Goal: Task Accomplishment & Management: Use online tool/utility

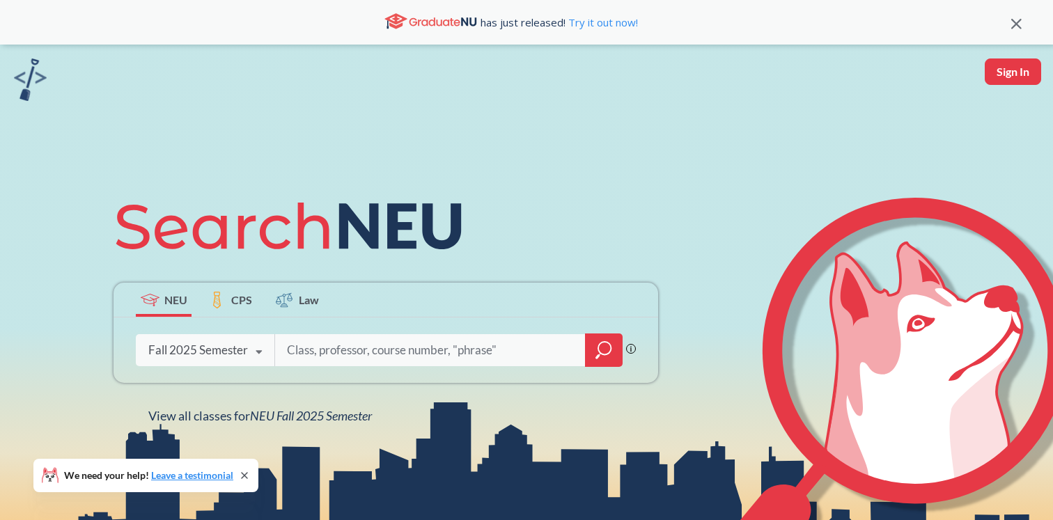
click at [293, 343] on input "search" at bounding box center [431, 350] width 290 height 29
type input "f"
paste input "11056"
type input "11056"
click at [601, 347] on icon "magnifying glass" at bounding box center [604, 351] width 17 height 20
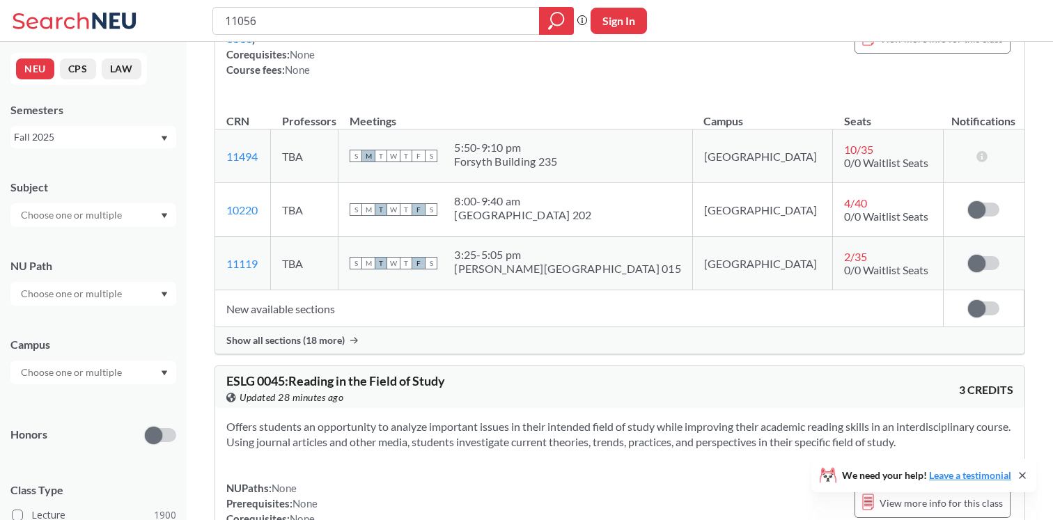
scroll to position [206, 0]
click at [299, 345] on span "Show all sections (18 more)" at bounding box center [285, 340] width 118 height 13
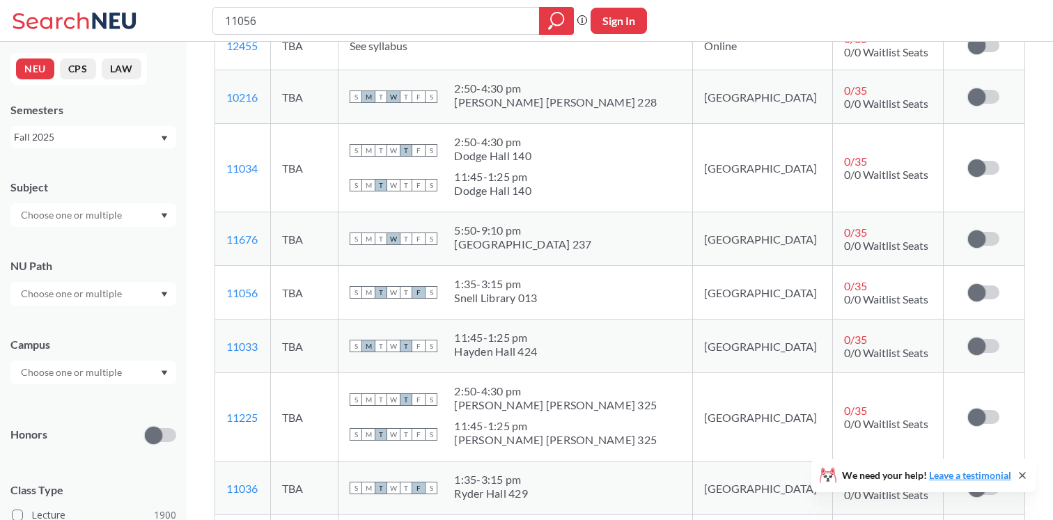
scroll to position [686, 0]
click at [971, 293] on span at bounding box center [976, 291] width 17 height 17
click at [968, 284] on input "checkbox" at bounding box center [968, 284] width 0 height 0
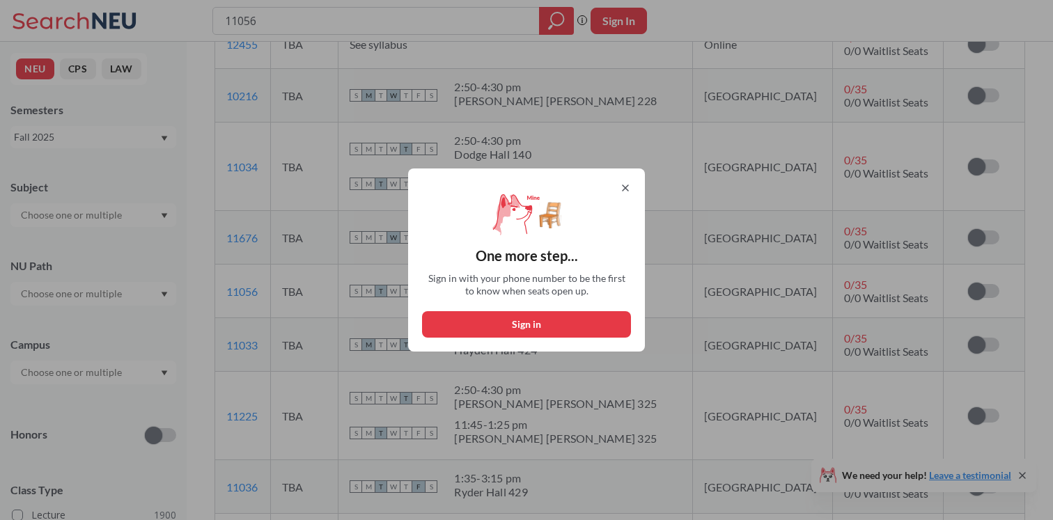
click at [520, 319] on button "Sign in" at bounding box center [526, 324] width 209 height 26
select select "US"
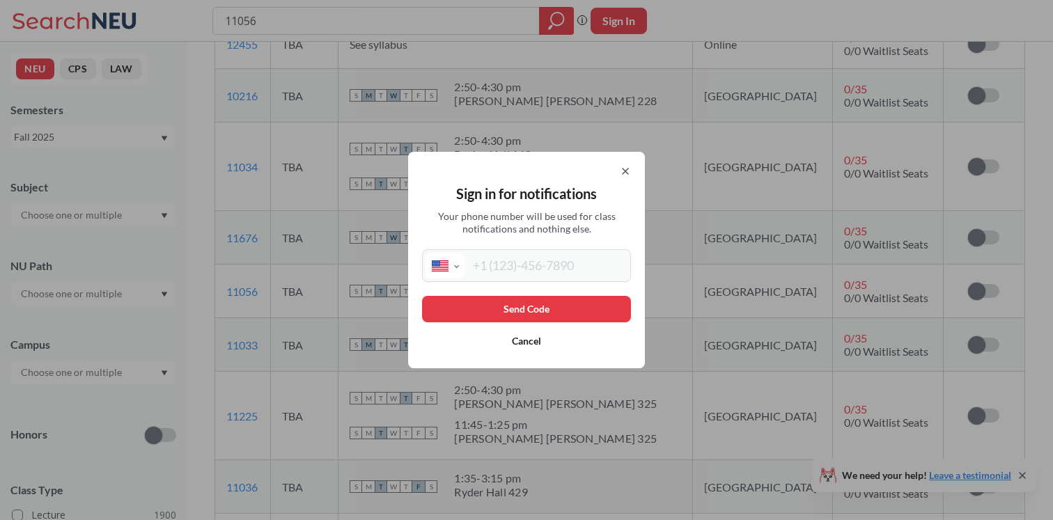
click at [516, 268] on input "tel" at bounding box center [546, 266] width 163 height 26
type input "[PHONE_NUMBER]"
click at [511, 303] on button "Send Code" at bounding box center [526, 309] width 209 height 26
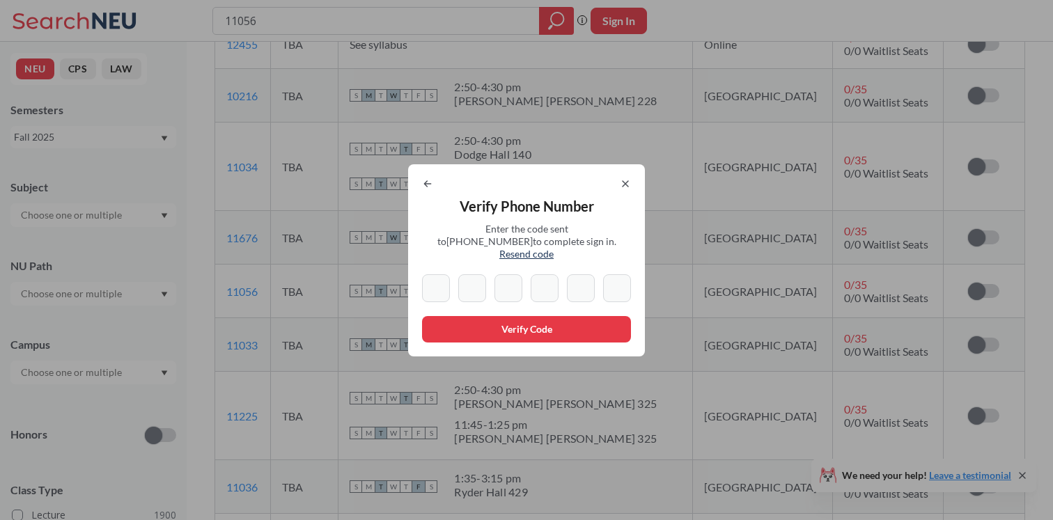
type input "1"
type input "4"
type input "9"
type input "7"
type input "4"
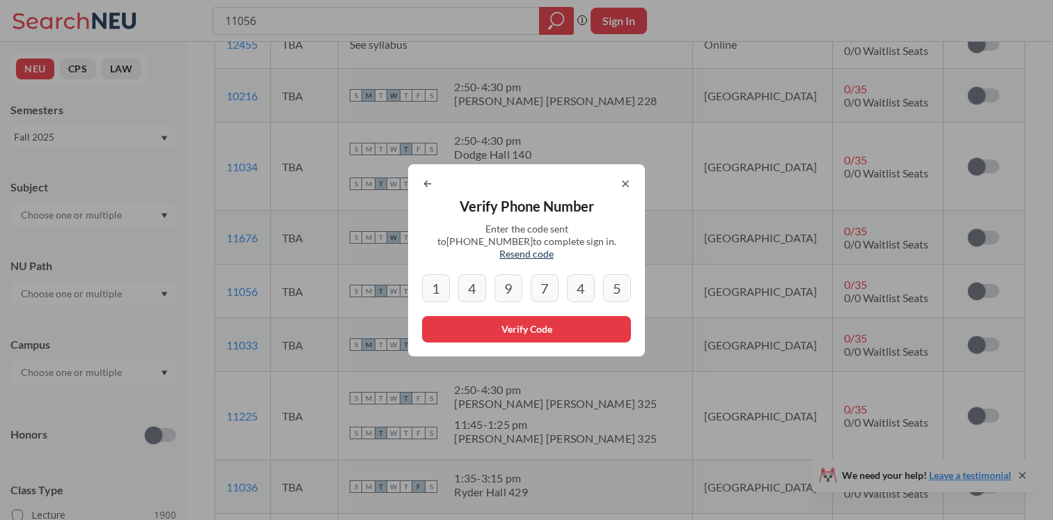
type input "5"
click at [433, 316] on button "Verify Code" at bounding box center [526, 329] width 209 height 26
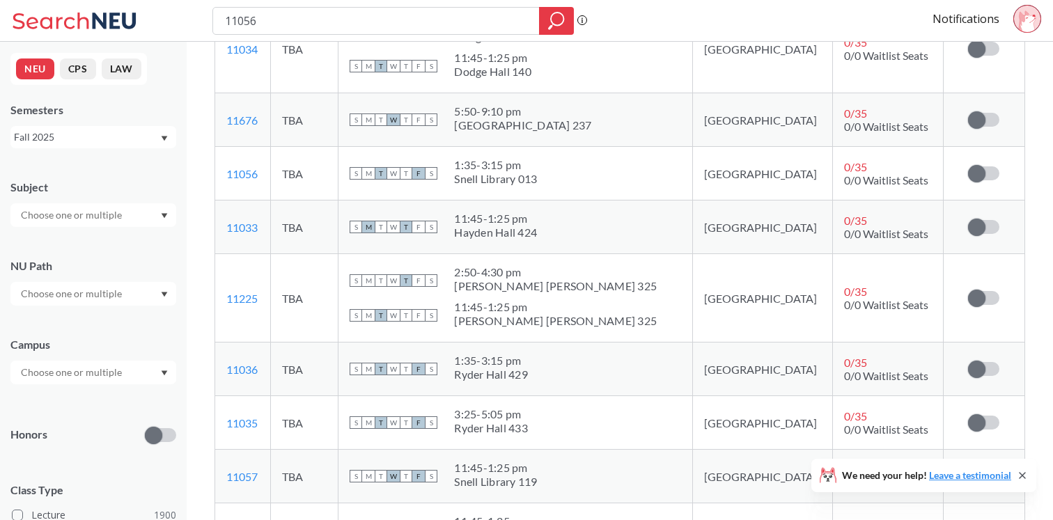
scroll to position [811, 0]
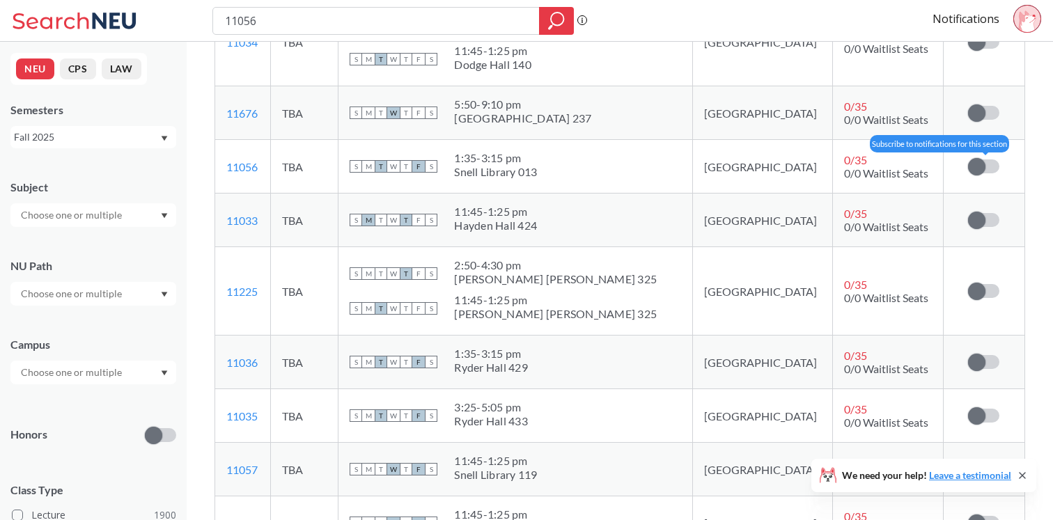
click at [986, 164] on label at bounding box center [983, 167] width 31 height 14
click at [968, 160] on input "checkbox" at bounding box center [968, 160] width 0 height 0
